Goal: Information Seeking & Learning: Learn about a topic

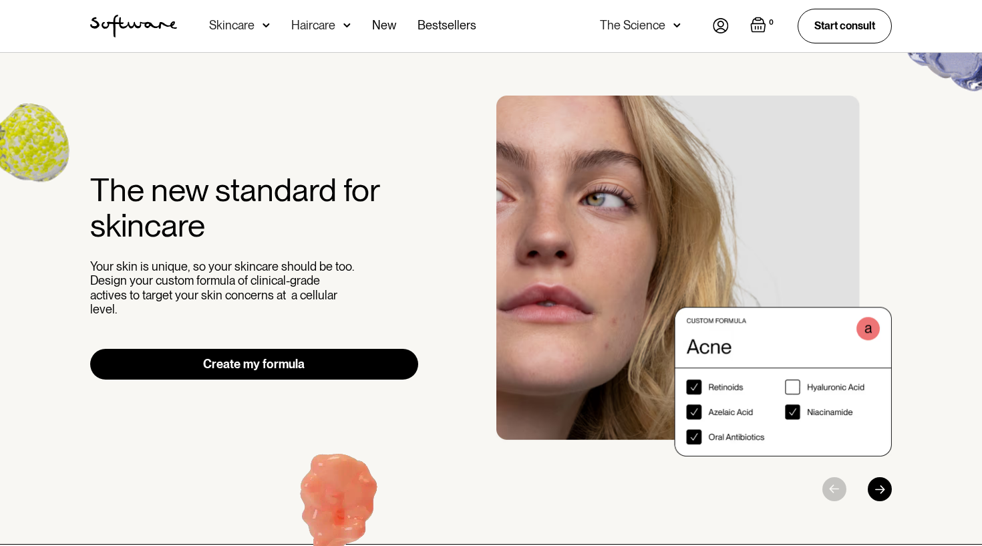
click at [724, 26] on img at bounding box center [721, 25] width 16 height 15
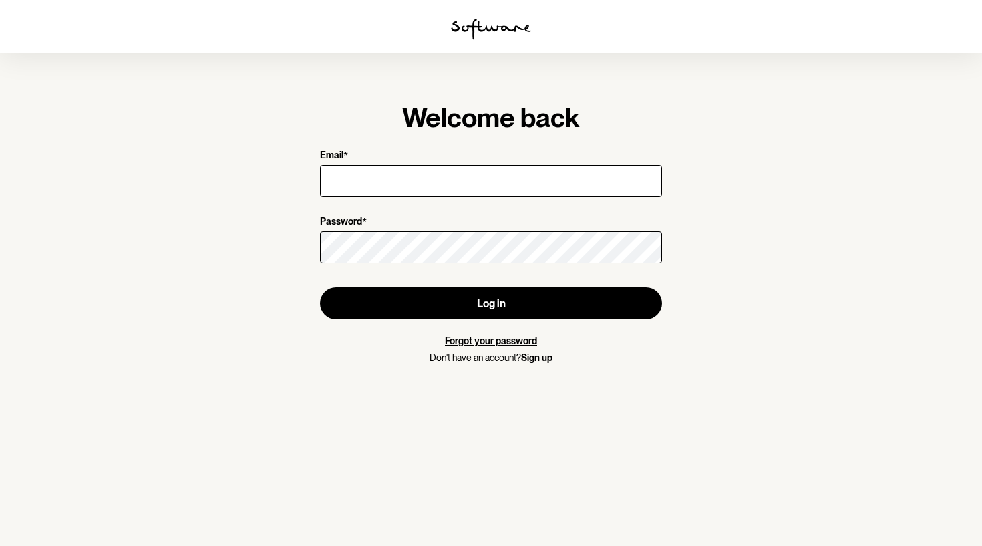
click at [382, 179] on input "Email *" at bounding box center [491, 181] width 342 height 32
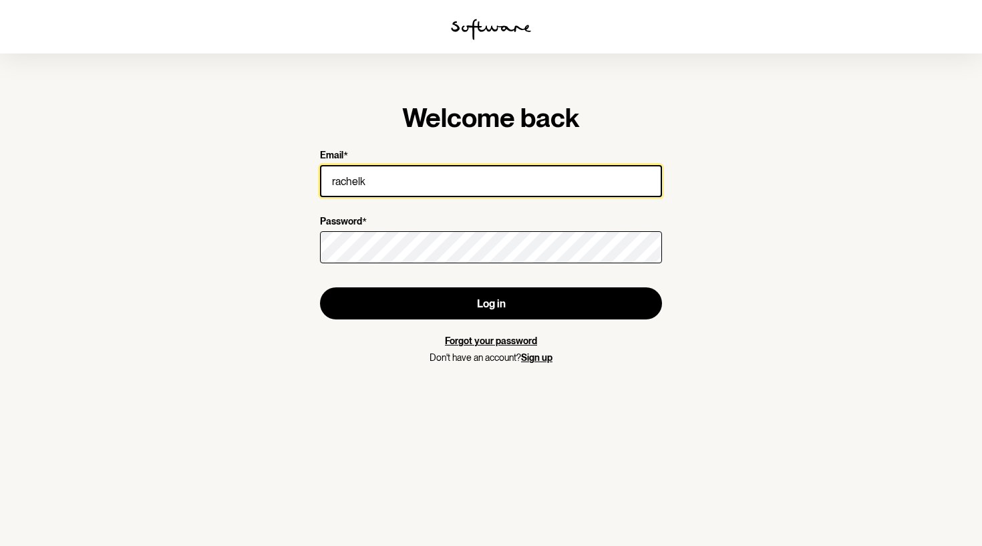
type input "rachelk0229@gmail.com"
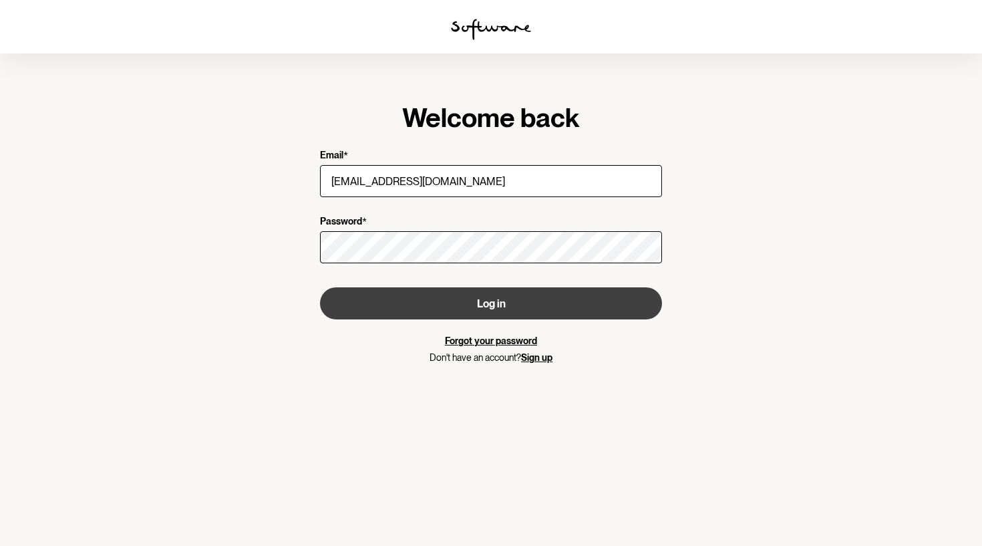
click at [473, 302] on button "Log in" at bounding box center [491, 303] width 342 height 32
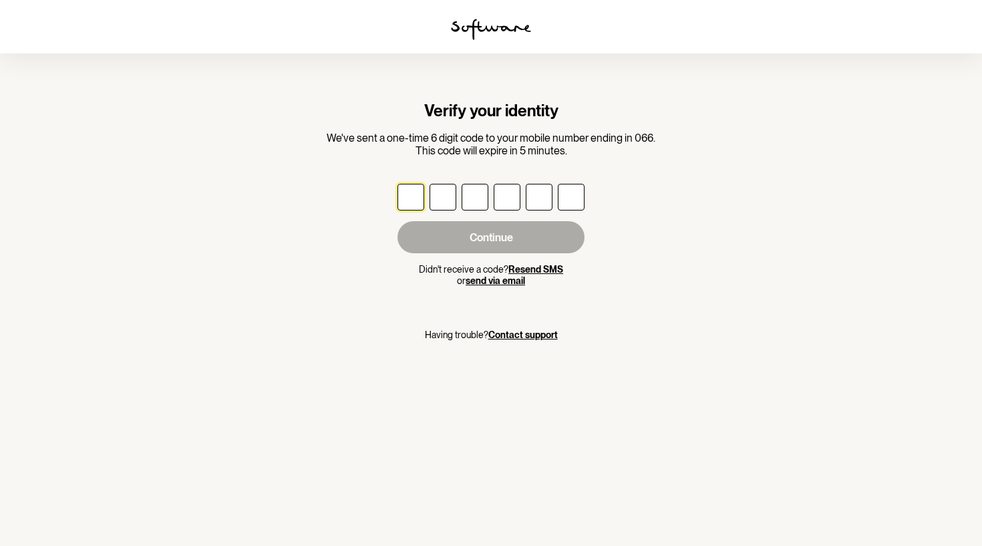
click at [418, 202] on input "text" at bounding box center [410, 197] width 27 height 27
type input "7"
type input "5"
type input "3"
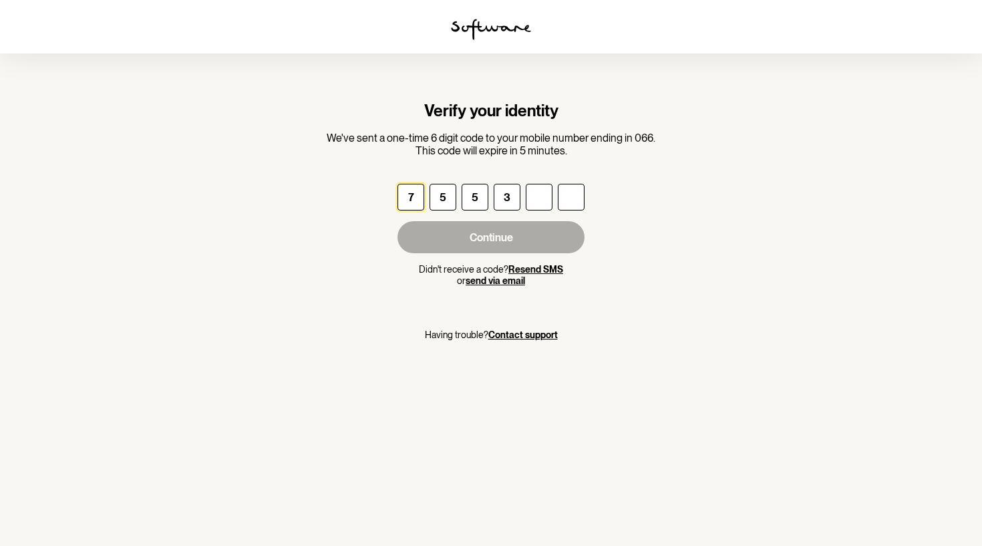
type input "6"
type input "2"
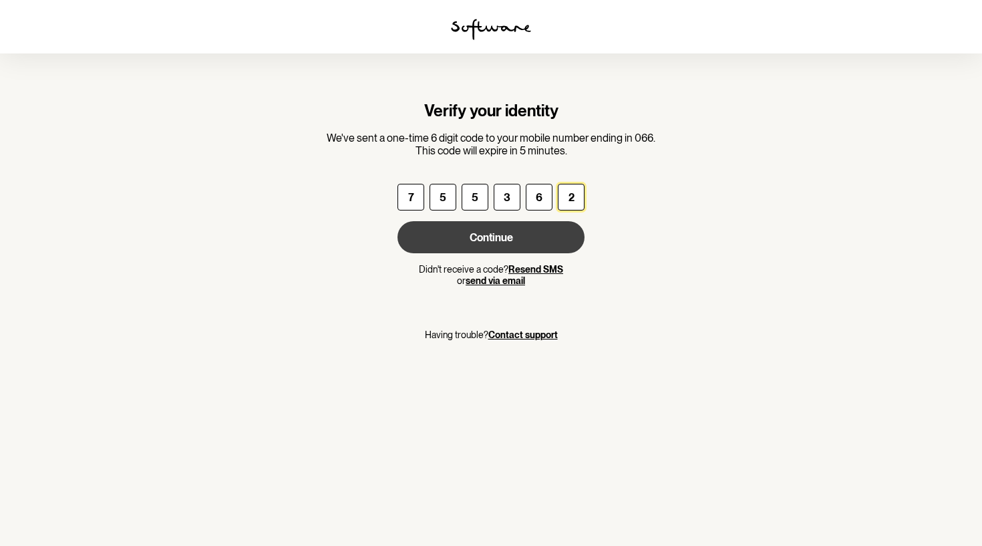
click at [432, 238] on button "Continue" at bounding box center [490, 237] width 187 height 32
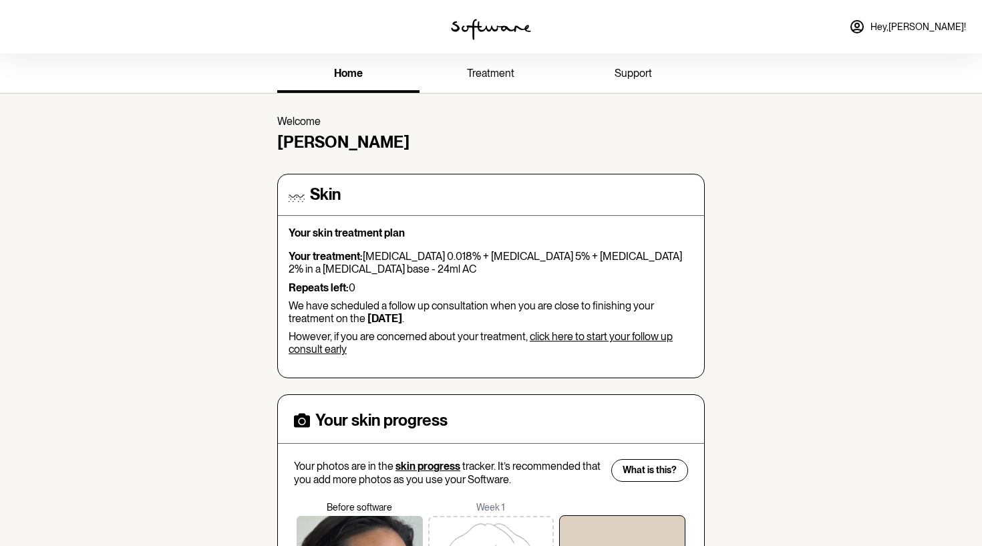
click at [500, 70] on span "treatment" at bounding box center [490, 73] width 47 height 13
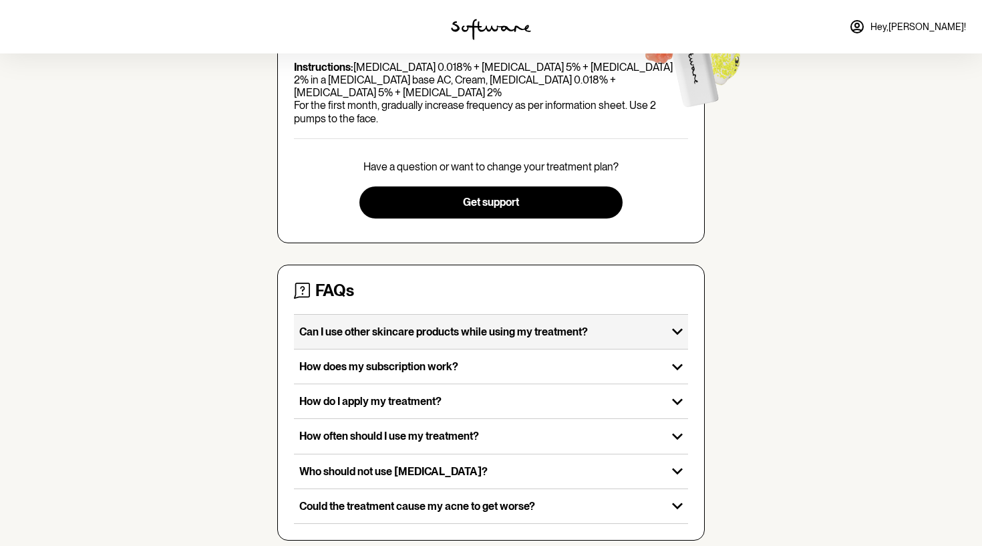
click at [584, 327] on div "Can I use other skincare products while using my treatment?" at bounding box center [480, 332] width 373 height 34
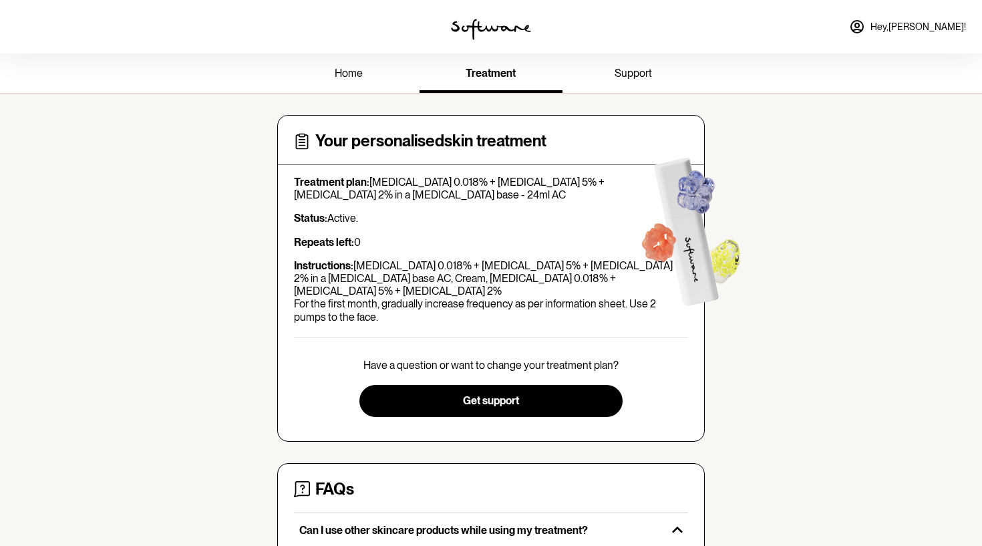
click at [621, 80] on link "support" at bounding box center [633, 74] width 142 height 37
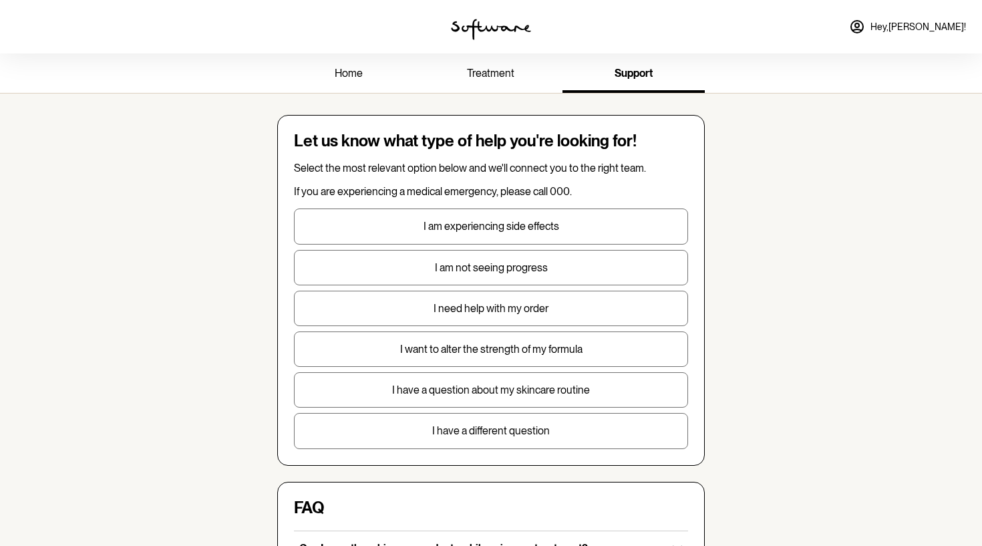
click at [492, 79] on span "treatment" at bounding box center [490, 73] width 47 height 13
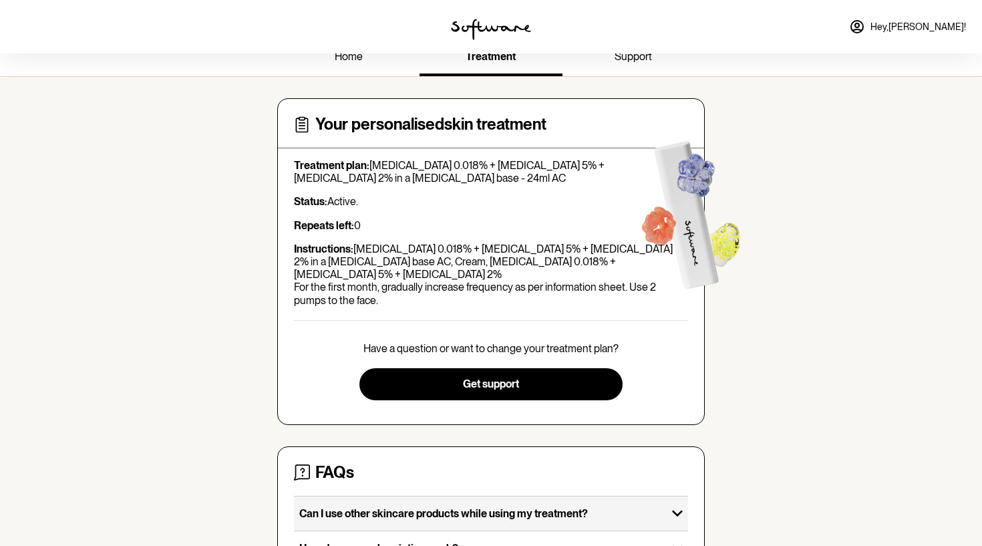
scroll to position [13, 0]
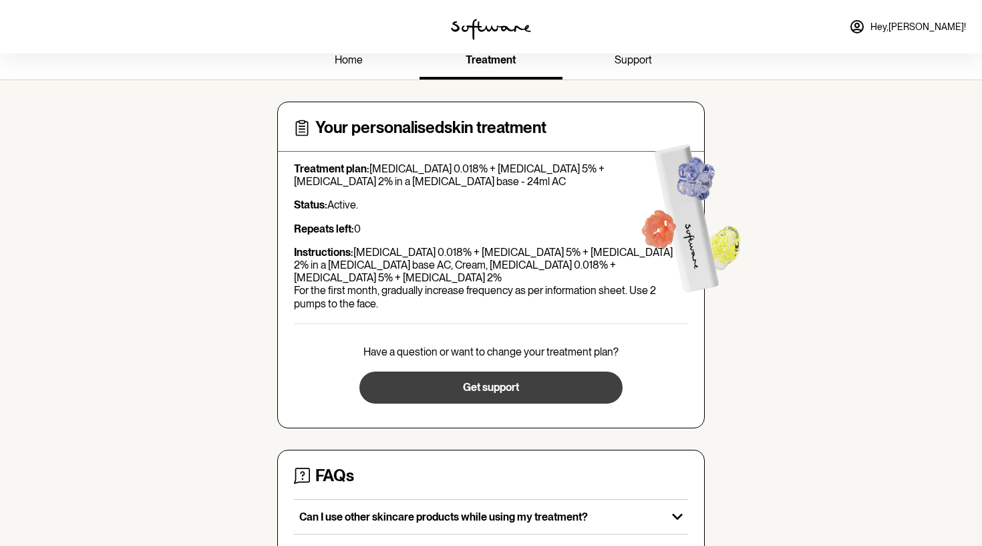
click at [446, 371] on button "Get support" at bounding box center [490, 387] width 262 height 32
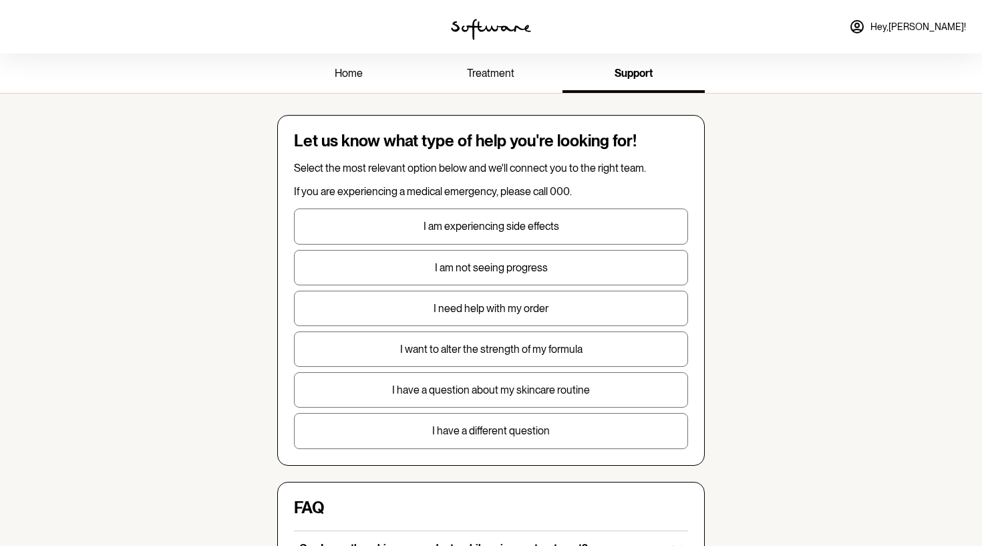
scroll to position [-1, 0]
click at [349, 69] on span "home" at bounding box center [349, 73] width 28 height 13
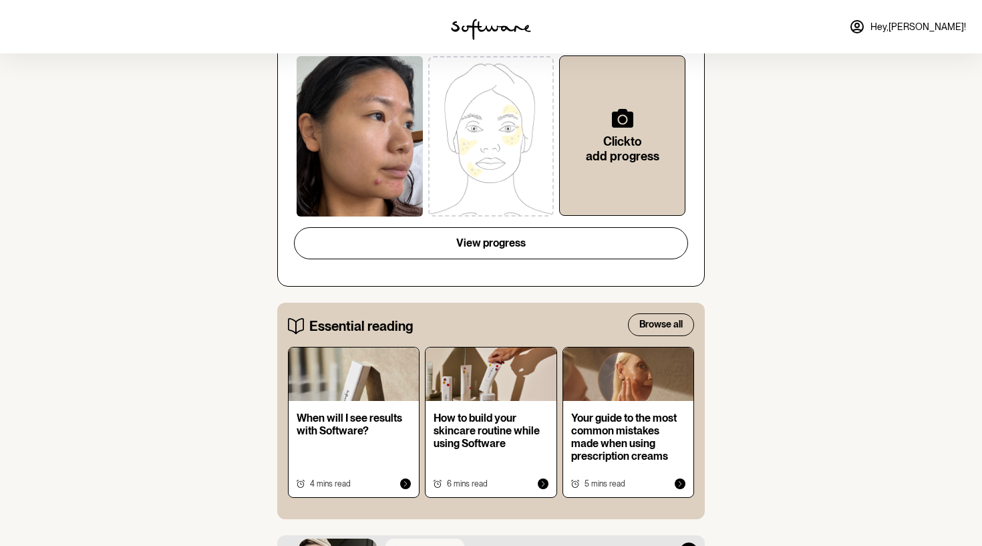
scroll to position [25, 0]
